Goal: Transaction & Acquisition: Purchase product/service

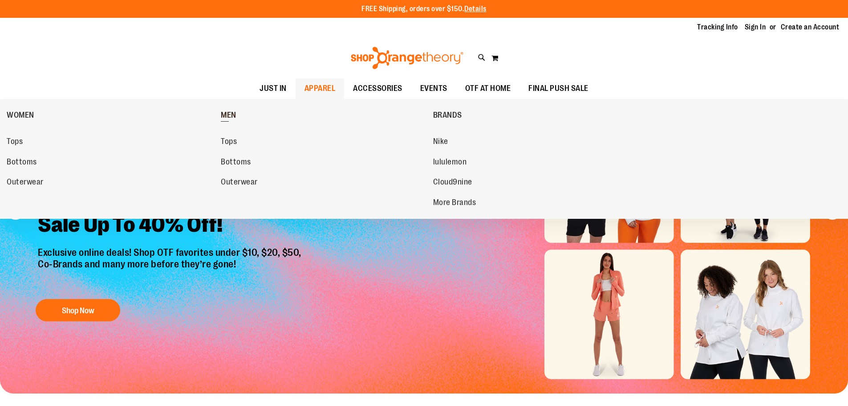
click at [230, 115] on span "MEN" at bounding box center [229, 115] width 16 height 11
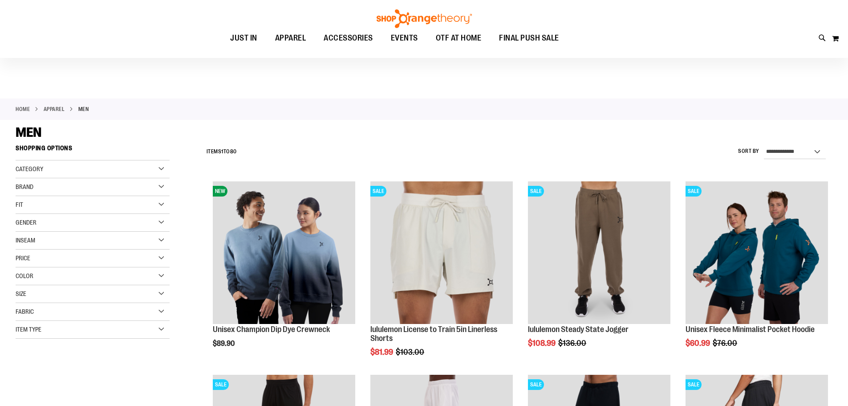
scroll to position [222, 0]
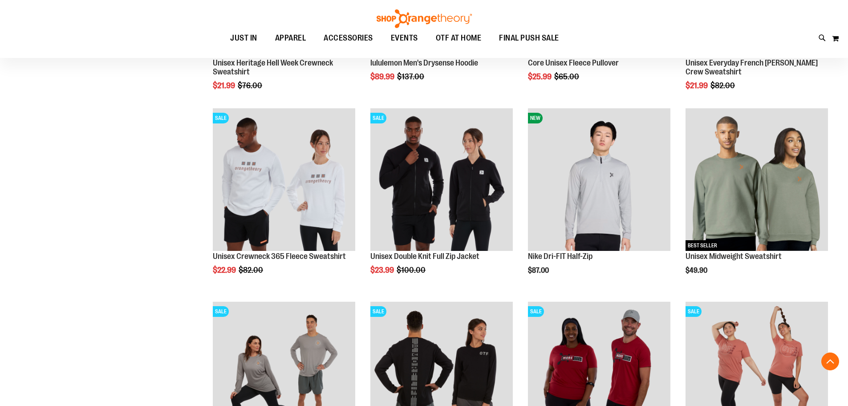
scroll to position [1113, 0]
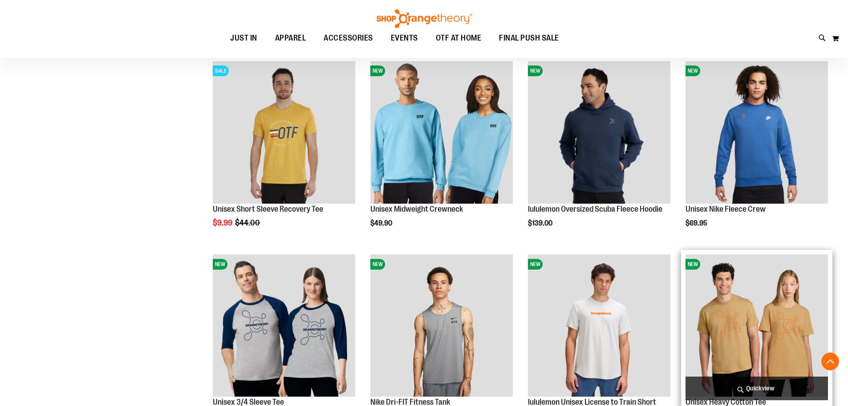
scroll to position [1647, 0]
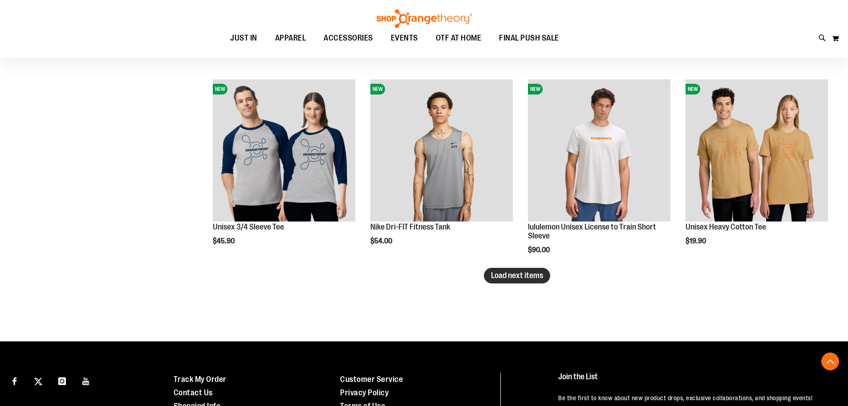
click at [526, 279] on span "Load next items" at bounding box center [517, 275] width 52 height 9
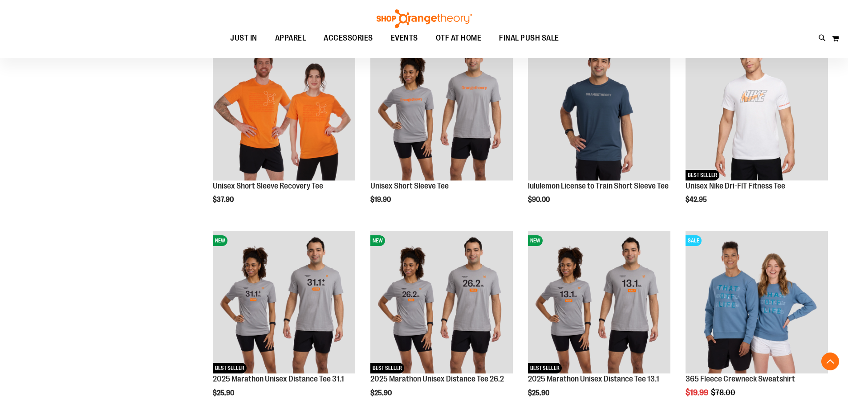
scroll to position [2226, 0]
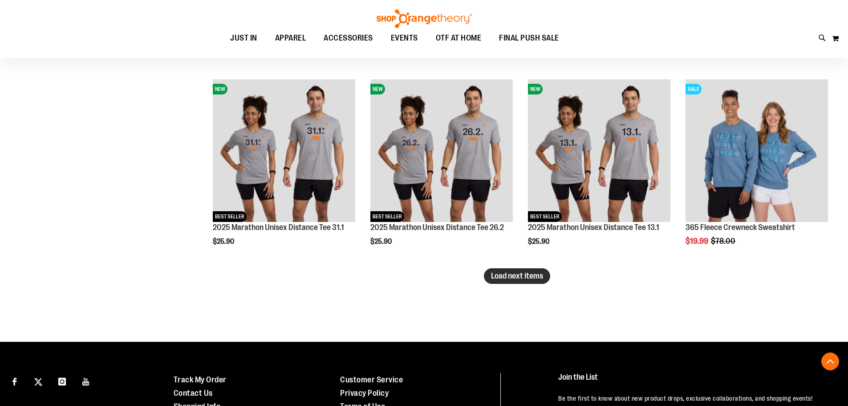
click at [516, 276] on span "Load next items" at bounding box center [517, 275] width 52 height 9
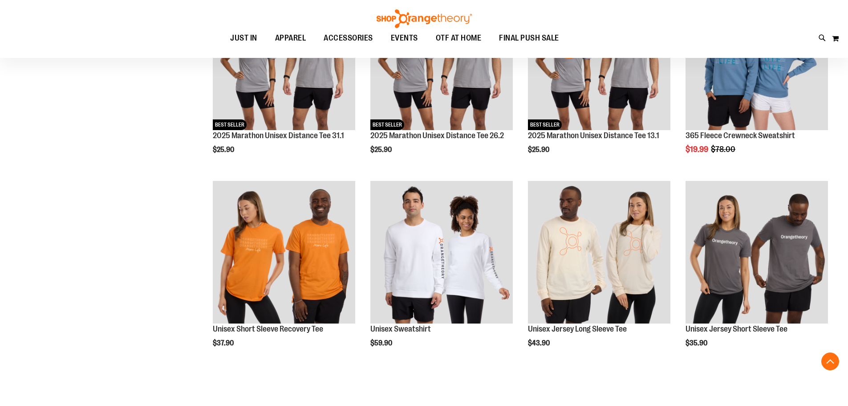
scroll to position [2404, 0]
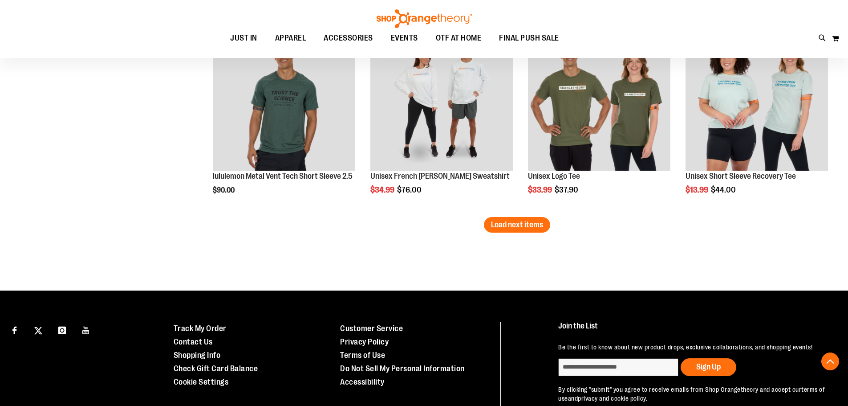
scroll to position [2805, 0]
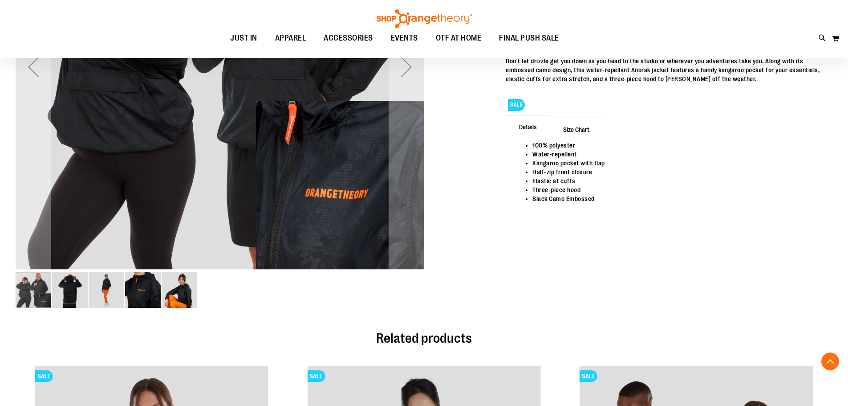
scroll to position [89, 0]
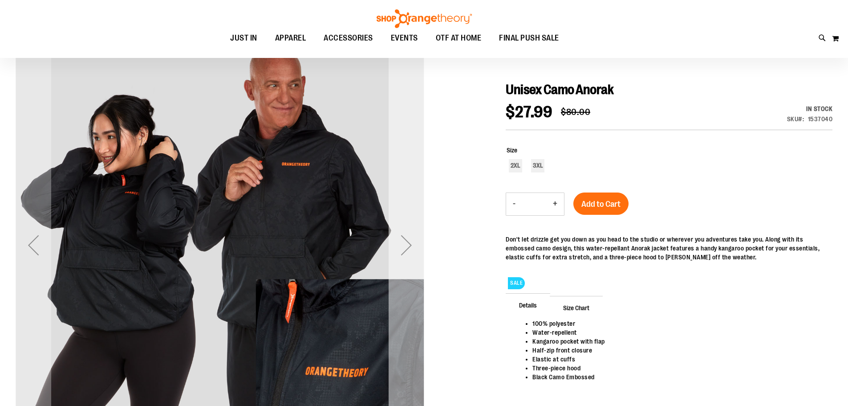
click at [395, 250] on div "Next" at bounding box center [407, 245] width 36 height 36
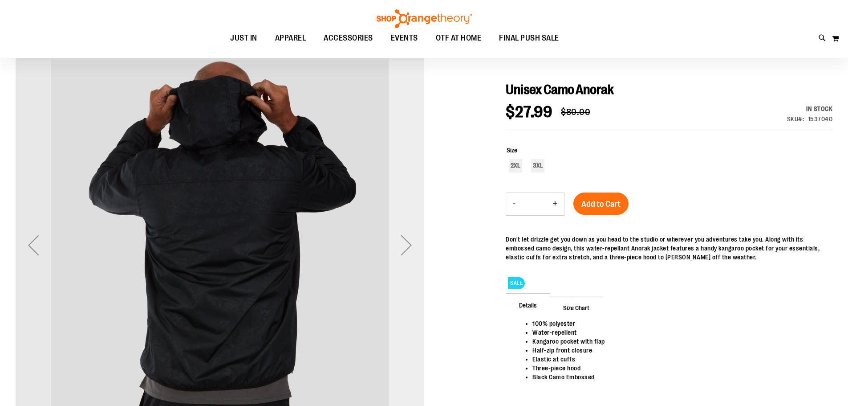
click at [395, 250] on div "Next" at bounding box center [407, 245] width 36 height 36
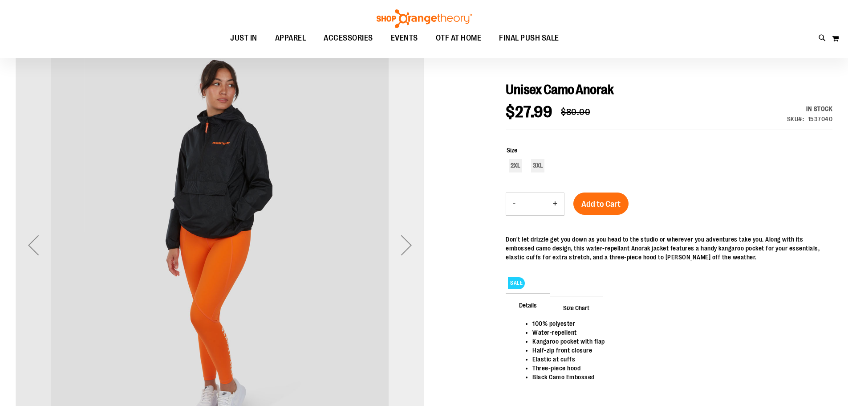
click at [395, 250] on div "Next" at bounding box center [407, 245] width 36 height 36
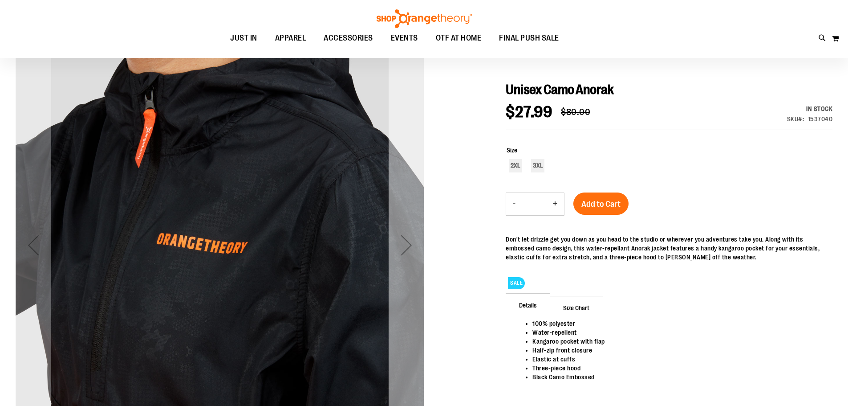
click at [395, 250] on div "Next" at bounding box center [407, 245] width 36 height 36
